Goal: Task Accomplishment & Management: Complete application form

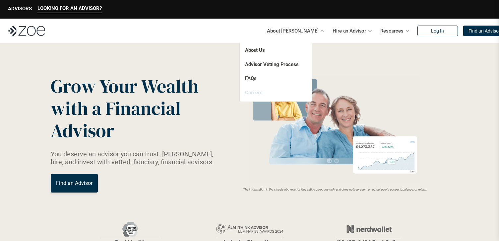
click at [261, 93] on link "Careers" at bounding box center [254, 93] width 18 height 6
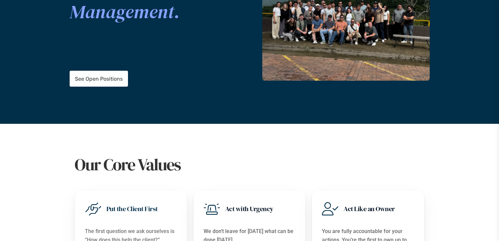
click at [112, 76] on p "See Open Positions" at bounding box center [99, 79] width 48 height 6
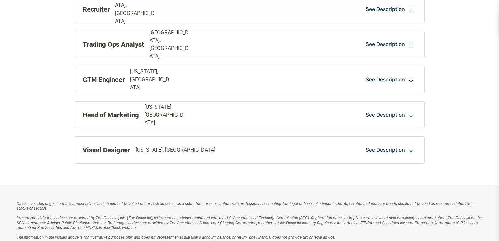
scroll to position [502, 0]
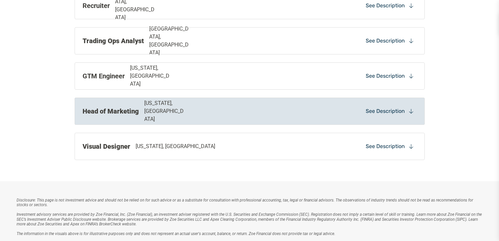
click at [217, 117] on div "Head of Marketing [US_STATE], [GEOGRAPHIC_DATA] See Description" at bounding box center [250, 111] width 350 height 27
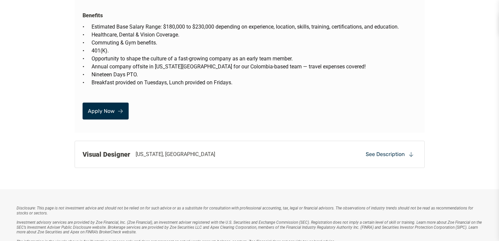
scroll to position [1260, 0]
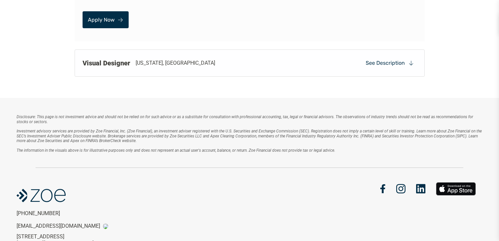
click at [100, 17] on p "Apply Now" at bounding box center [101, 20] width 27 height 6
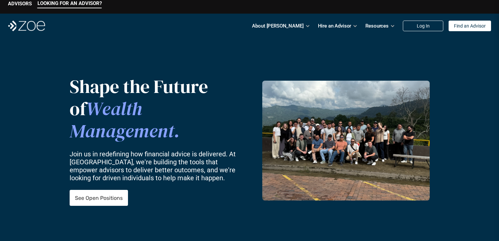
scroll to position [0, 0]
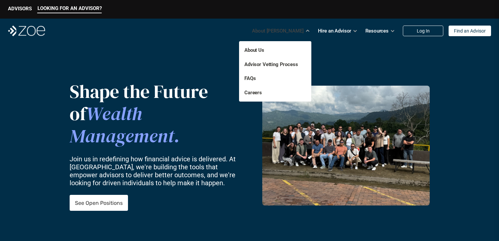
click at [282, 49] on p "About Us" at bounding box center [269, 50] width 48 height 8
click at [262, 49] on link "About Us" at bounding box center [255, 50] width 20 height 6
